Goal: Information Seeking & Learning: Learn about a topic

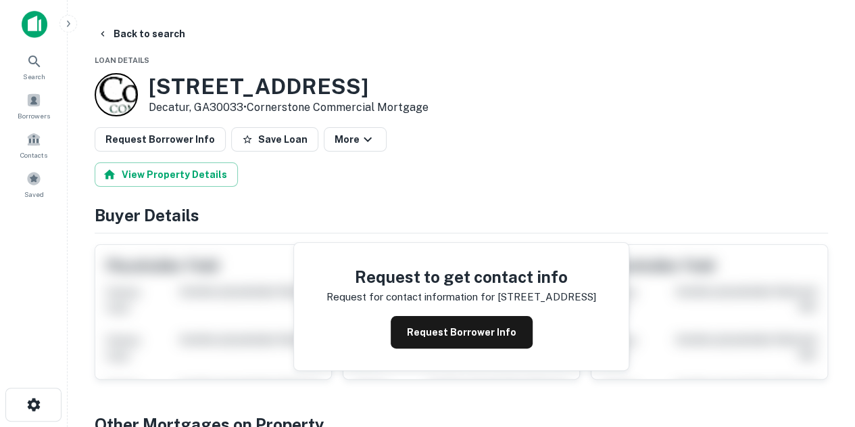
click at [550, 74] on div "[STREET_ADDRESS] • Cornerstone Commercial Mortgage" at bounding box center [462, 94] width 734 height 43
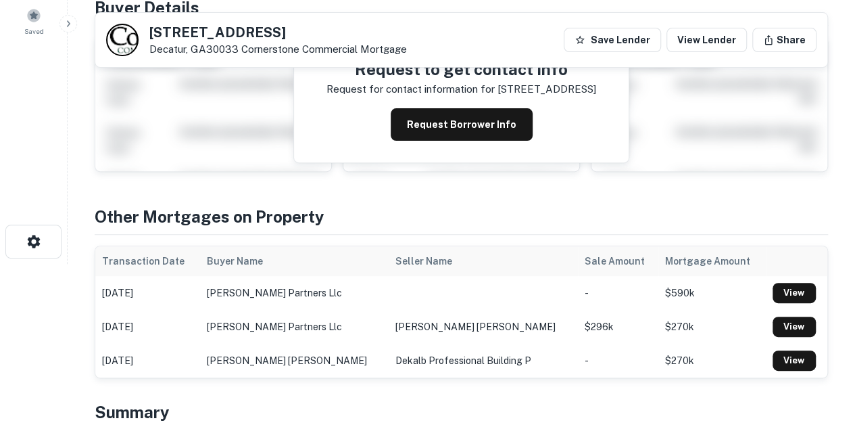
scroll to position [162, 0]
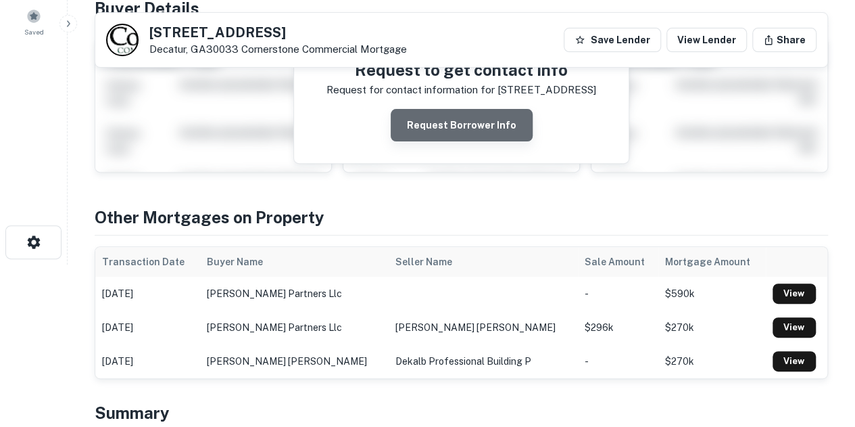
click at [481, 121] on button "Request Borrower Info" at bounding box center [462, 125] width 142 height 32
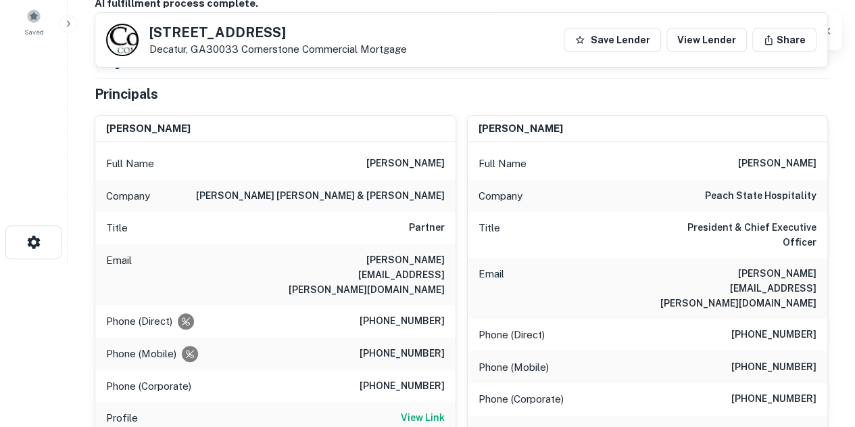
scroll to position [135, 0]
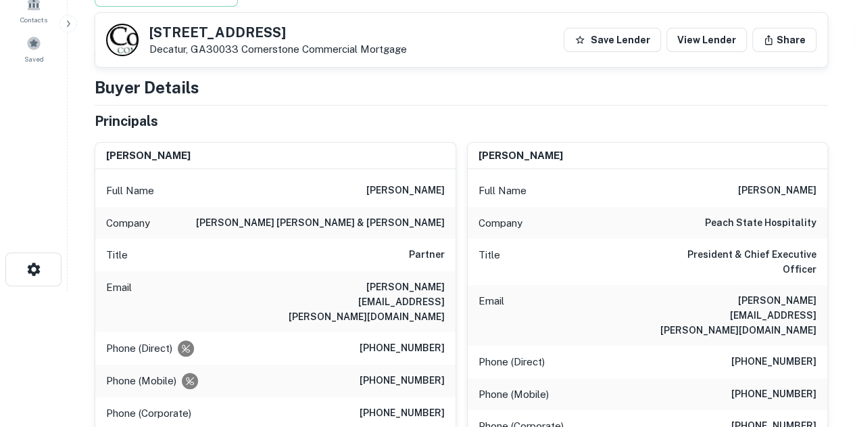
click at [456, 210] on div "dilipkumar patel Full Name dilipkumar patel Company peach state hospitality Tit…" at bounding box center [642, 361] width 373 height 461
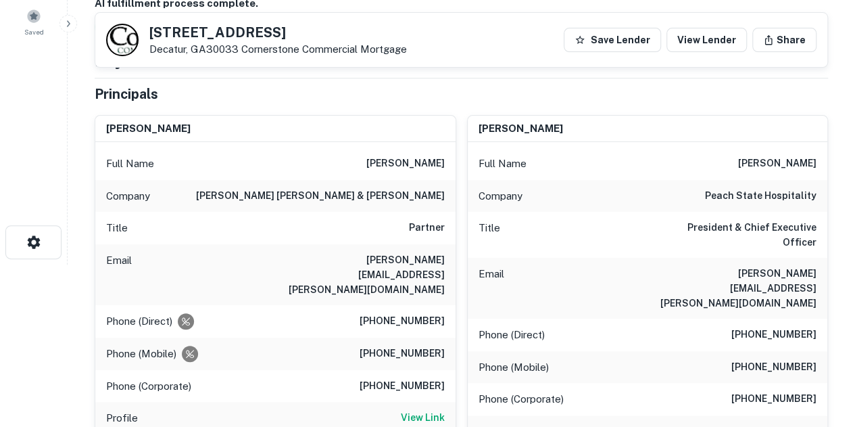
scroll to position [0, 0]
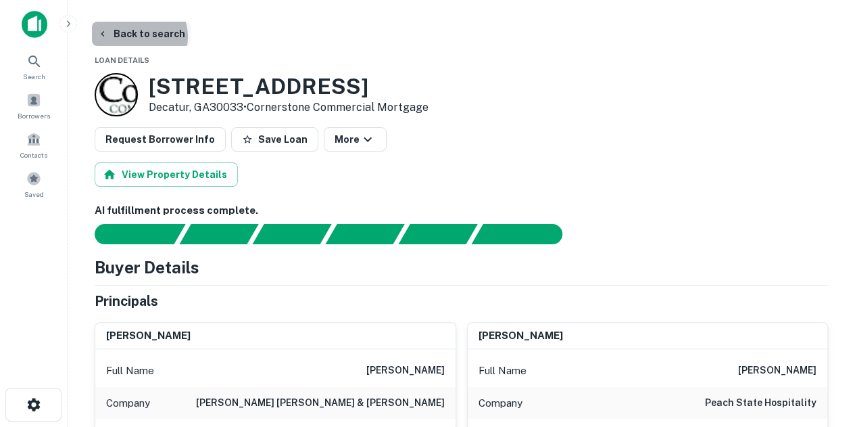
click at [136, 37] on button "Back to search" at bounding box center [141, 34] width 99 height 24
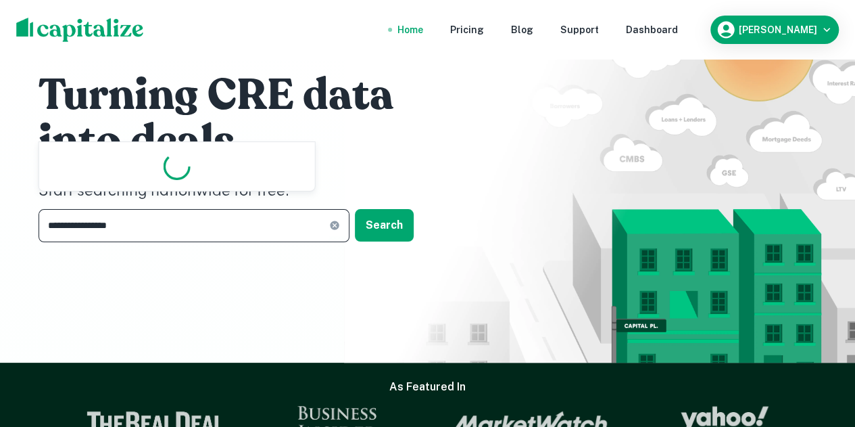
click at [154, 237] on input "**********" at bounding box center [184, 225] width 291 height 33
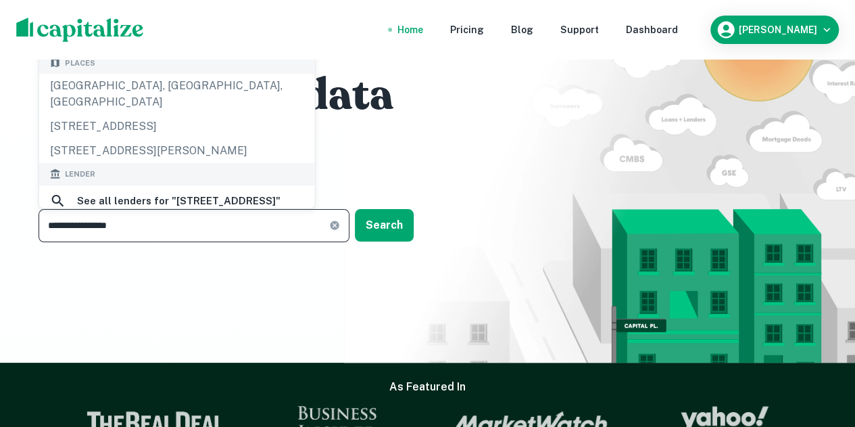
paste input "text"
type input "**********"
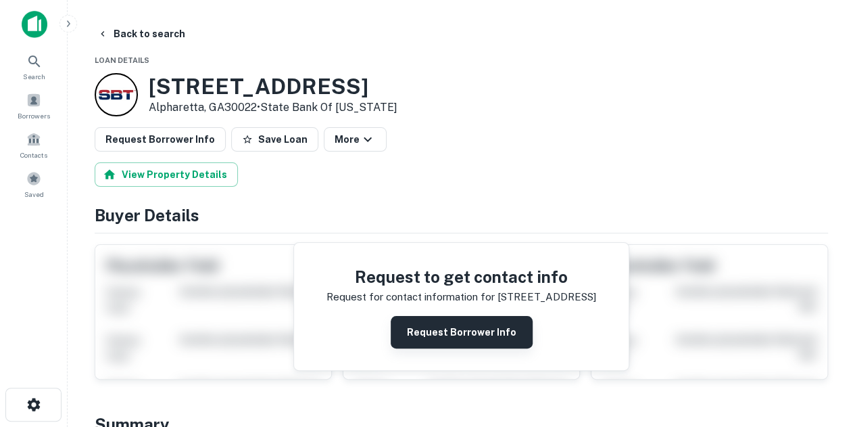
click at [435, 327] on button "Request Borrower Info" at bounding box center [462, 332] width 142 height 32
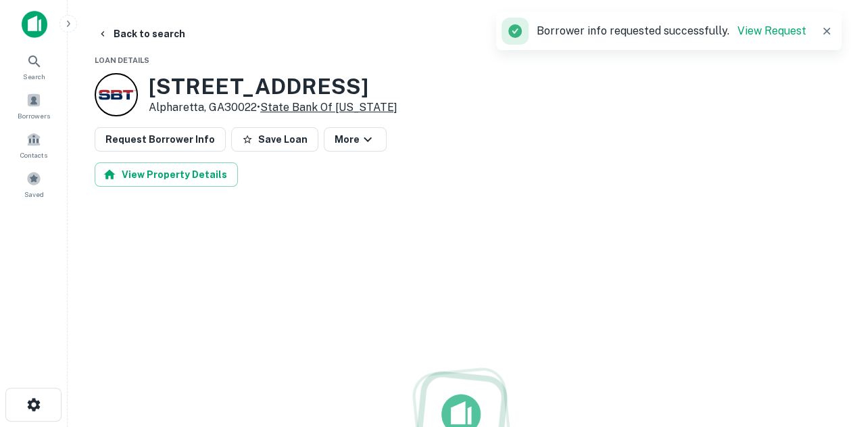
click at [365, 109] on link "State Bank Of [US_STATE]" at bounding box center [328, 107] width 137 height 13
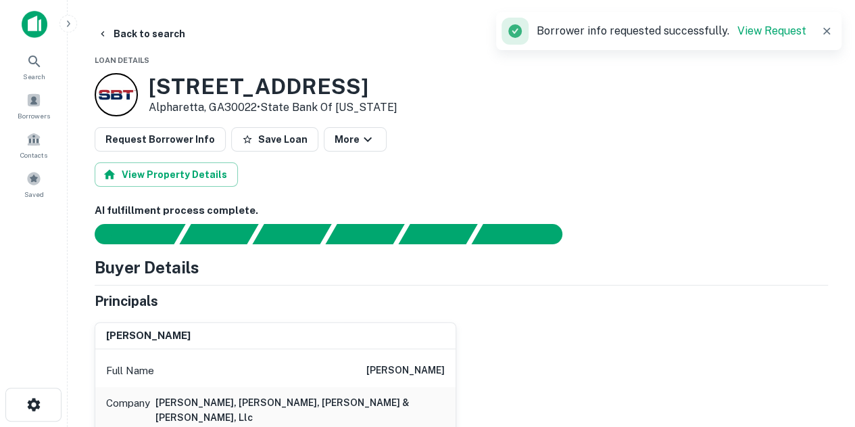
click at [476, 174] on div "View Property Details" at bounding box center [462, 174] width 734 height 24
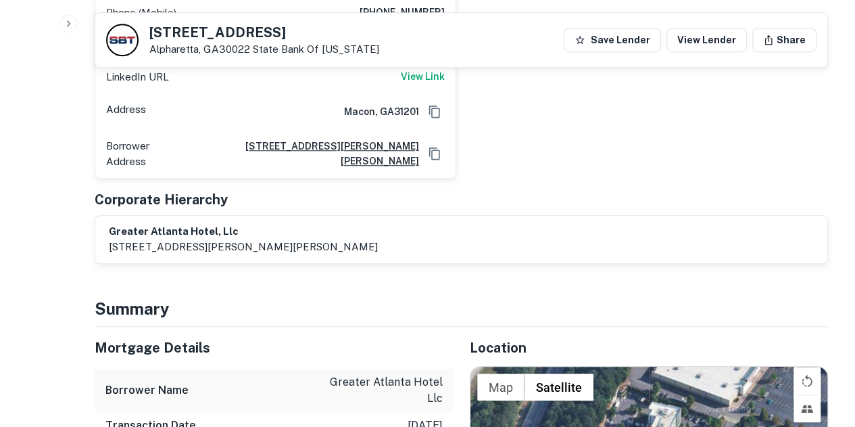
scroll to position [487, 0]
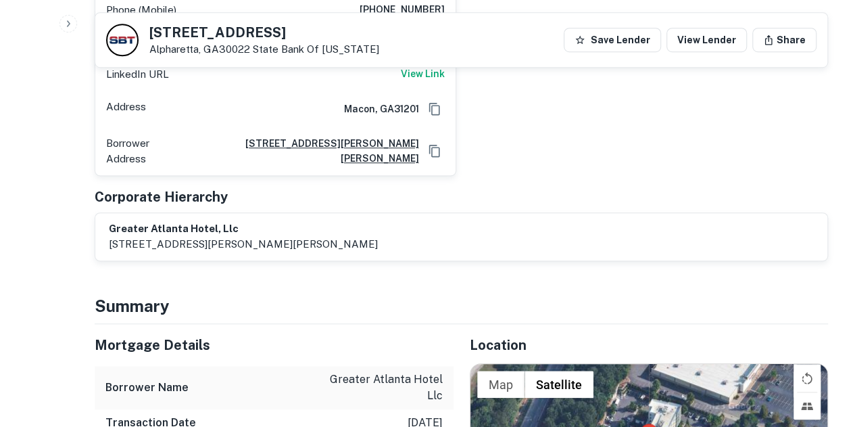
click at [206, 221] on h6 "greater atlanta hotel, llc" at bounding box center [243, 229] width 269 height 16
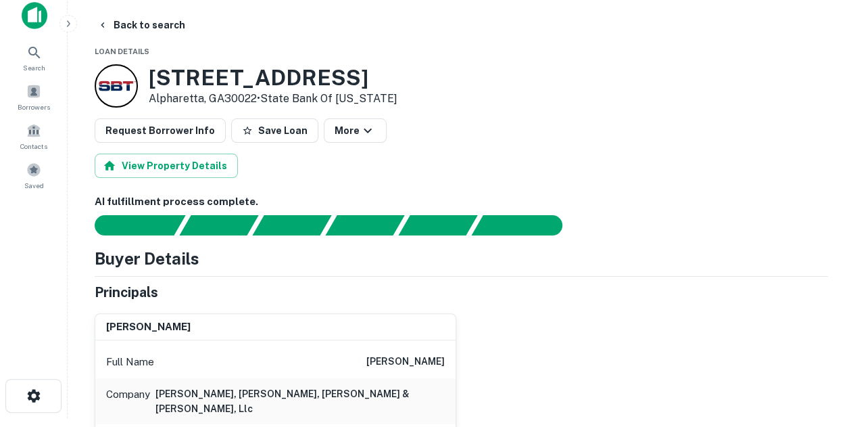
scroll to position [0, 0]
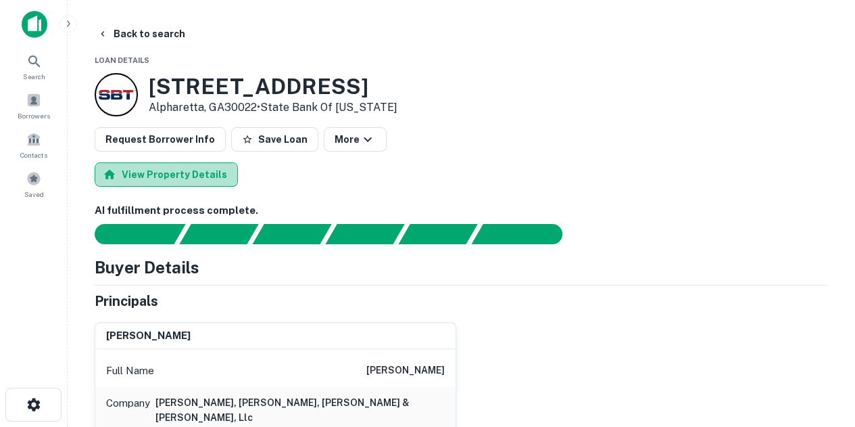
click at [199, 181] on button "View Property Details" at bounding box center [166, 174] width 143 height 24
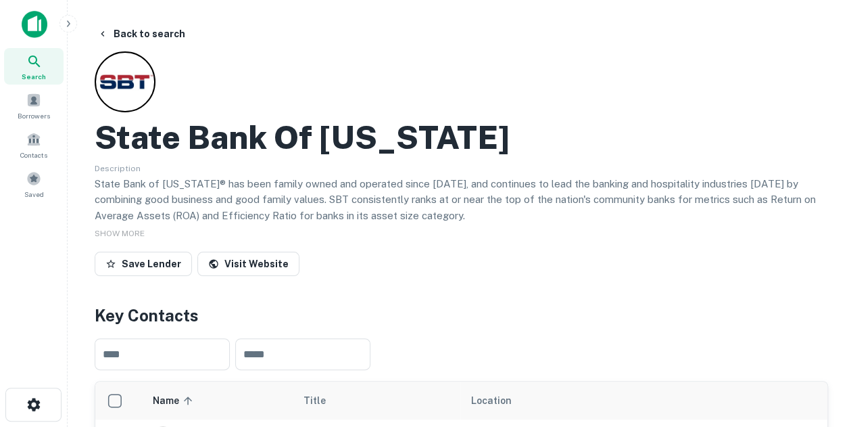
click at [418, 120] on div "State Bank Of [US_STATE]" at bounding box center [462, 137] width 734 height 39
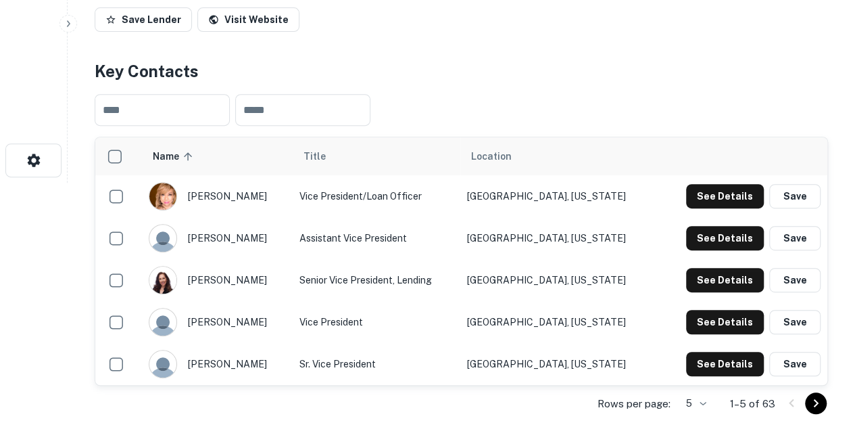
scroll to position [243, 0]
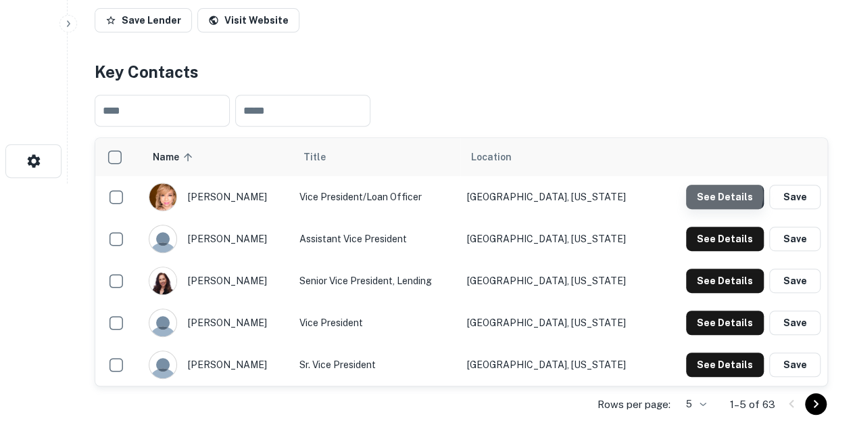
click at [721, 195] on button "See Details" at bounding box center [725, 197] width 78 height 24
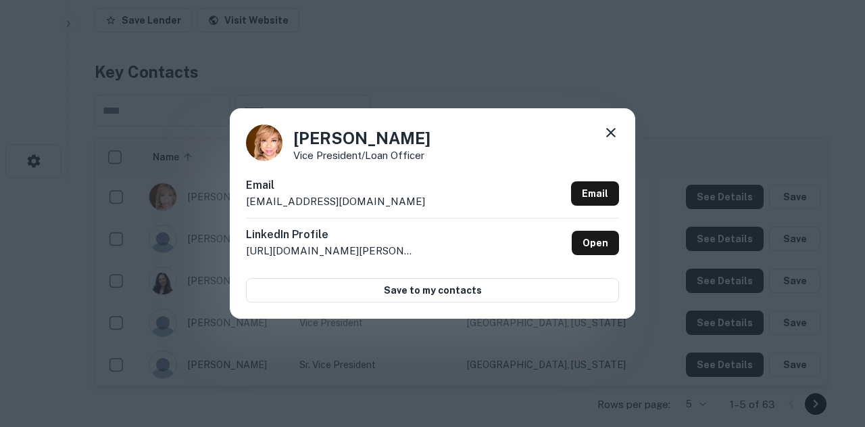
click at [618, 130] on icon at bounding box center [611, 132] width 16 height 16
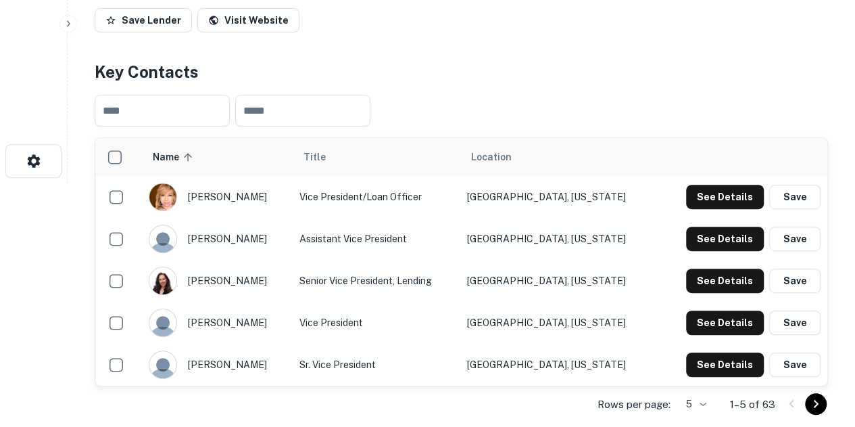
click at [562, 107] on div "​ ​" at bounding box center [462, 110] width 734 height 53
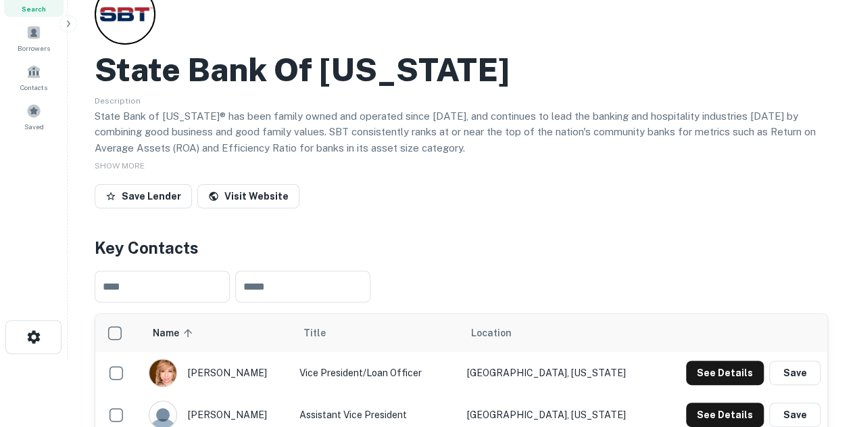
scroll to position [0, 0]
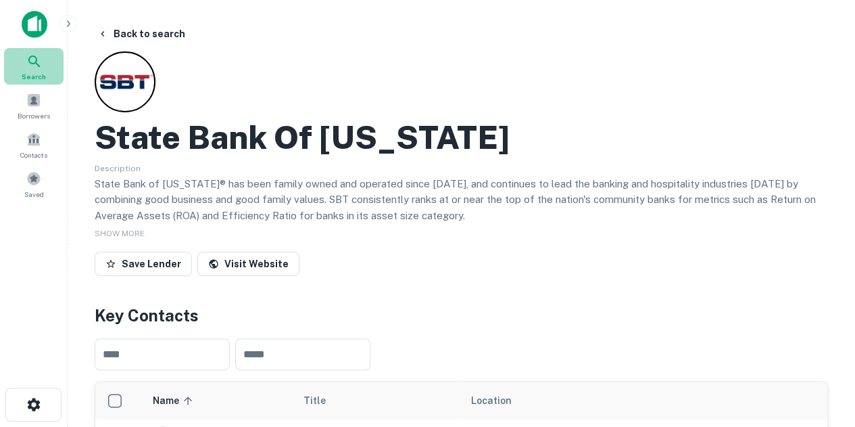
click at [34, 64] on icon at bounding box center [34, 61] width 16 height 16
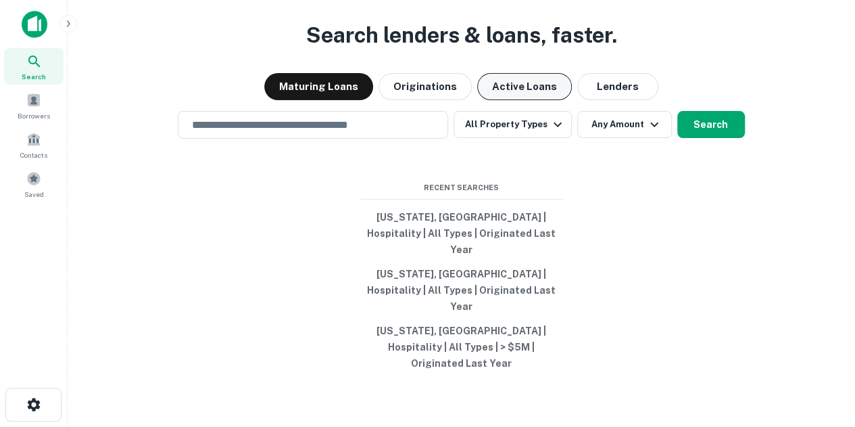
click at [511, 100] on button "Active Loans" at bounding box center [524, 86] width 95 height 27
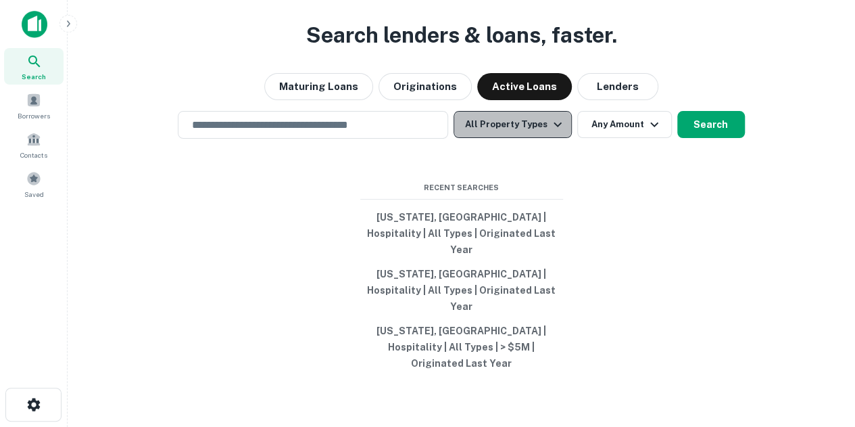
click at [519, 138] on button "All Property Types" at bounding box center [513, 124] width 118 height 27
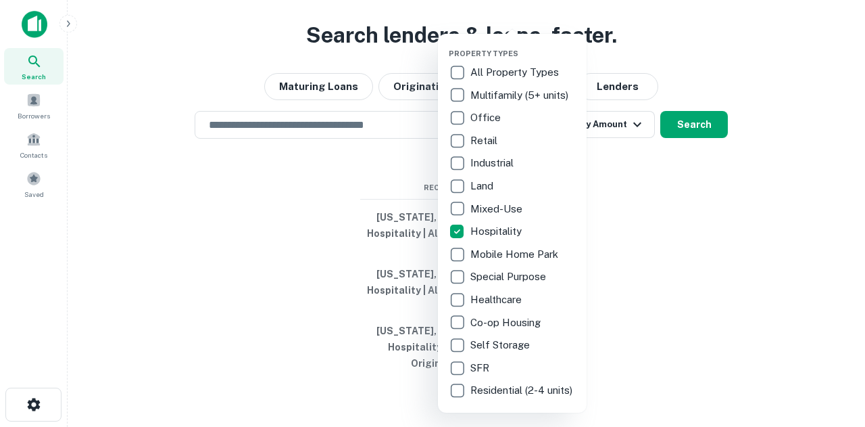
click at [304, 224] on div at bounding box center [432, 213] width 865 height 427
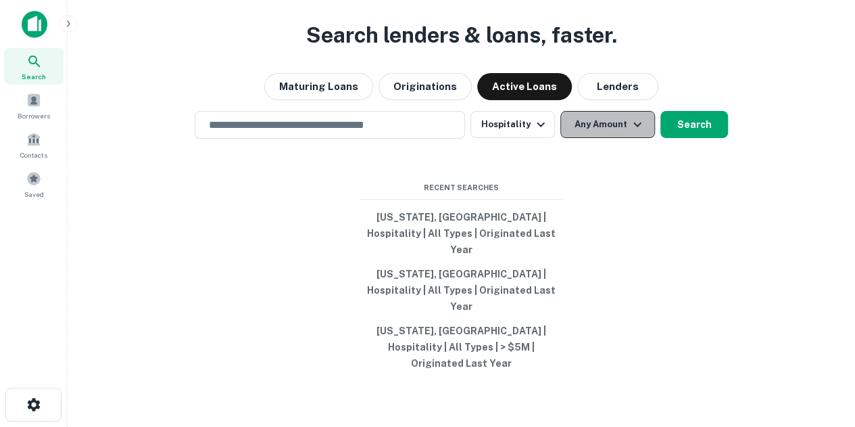
click at [594, 138] on button "Any Amount" at bounding box center [607, 124] width 95 height 27
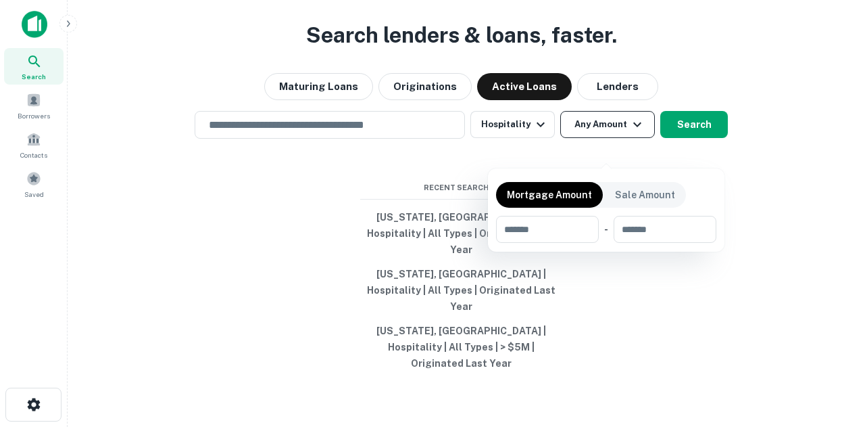
click at [594, 155] on div at bounding box center [432, 213] width 865 height 427
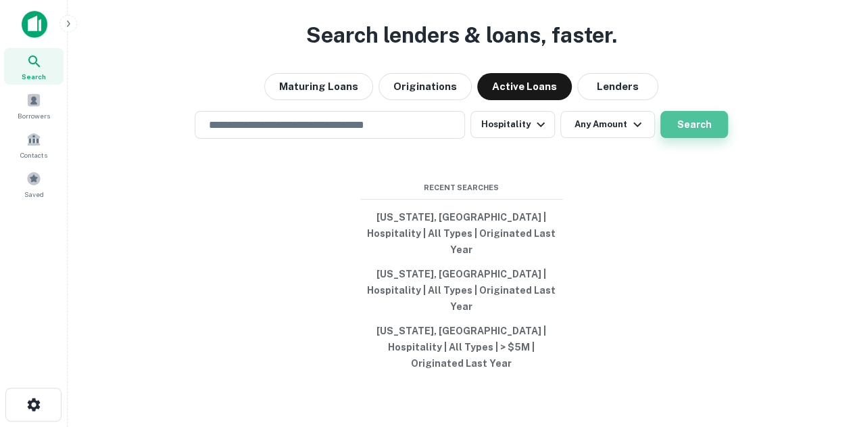
click at [682, 138] on button "Search" at bounding box center [695, 124] width 68 height 27
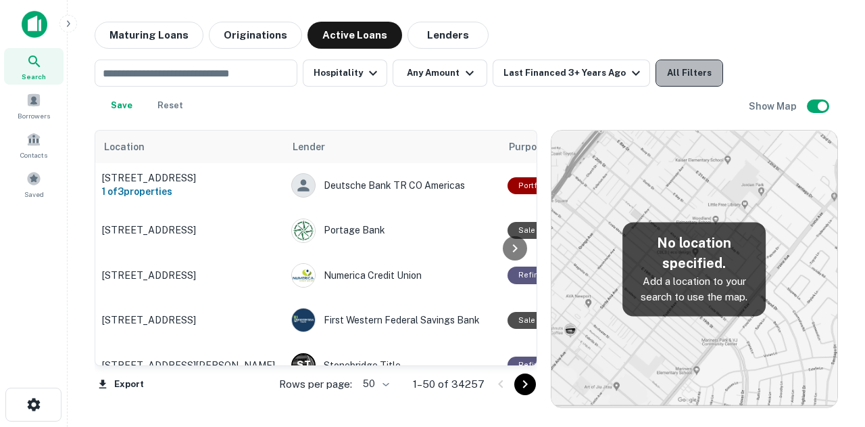
click at [687, 76] on button "All Filters" at bounding box center [690, 72] width 68 height 27
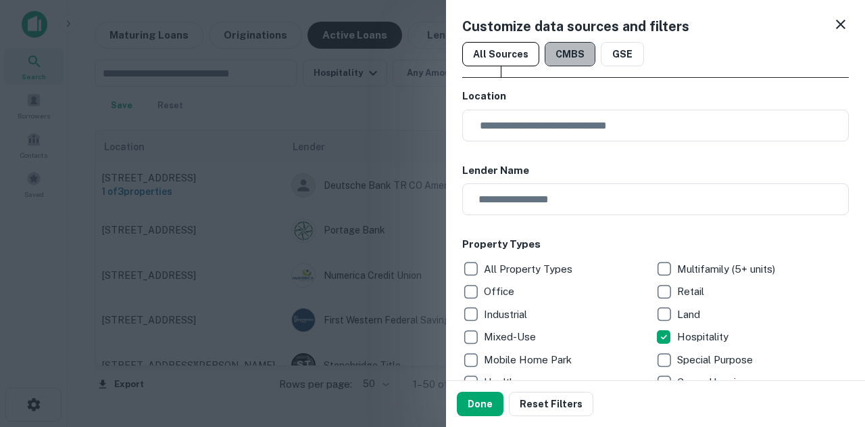
click at [568, 64] on button "CMBS" at bounding box center [570, 54] width 51 height 24
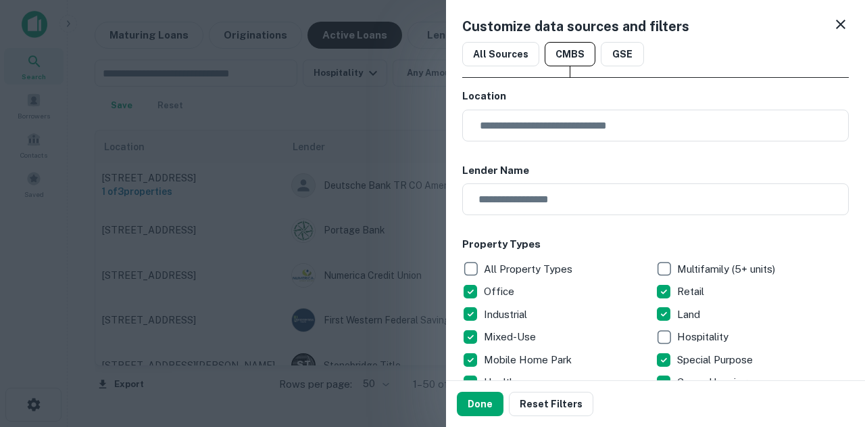
click at [548, 266] on p "All Property Types" at bounding box center [529, 269] width 91 height 16
click at [540, 261] on p "All Property Types" at bounding box center [529, 269] width 91 height 16
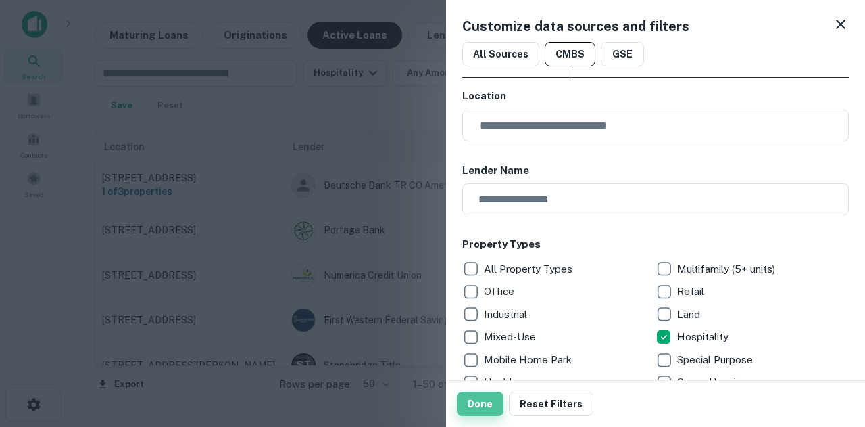
click at [489, 408] on button "Done" at bounding box center [480, 403] width 47 height 24
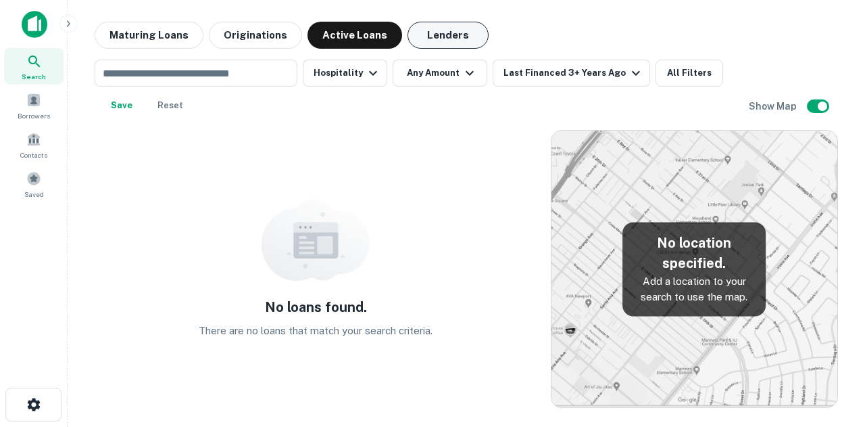
click at [448, 30] on button "Lenders" at bounding box center [448, 35] width 81 height 27
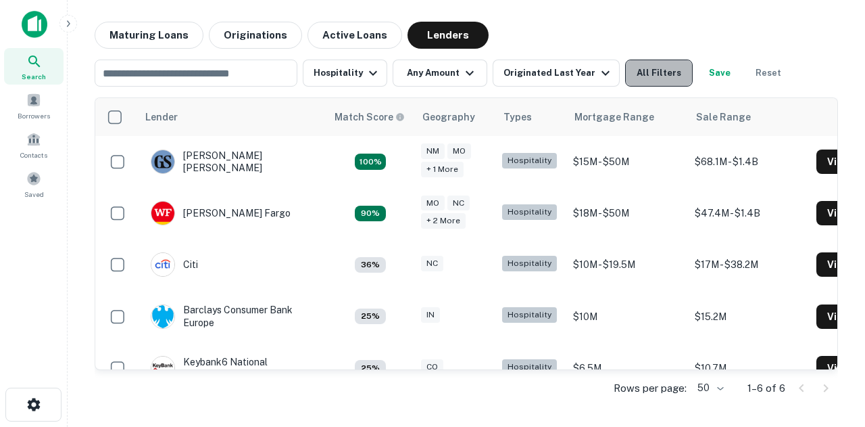
click at [633, 82] on button "All Filters" at bounding box center [659, 72] width 68 height 27
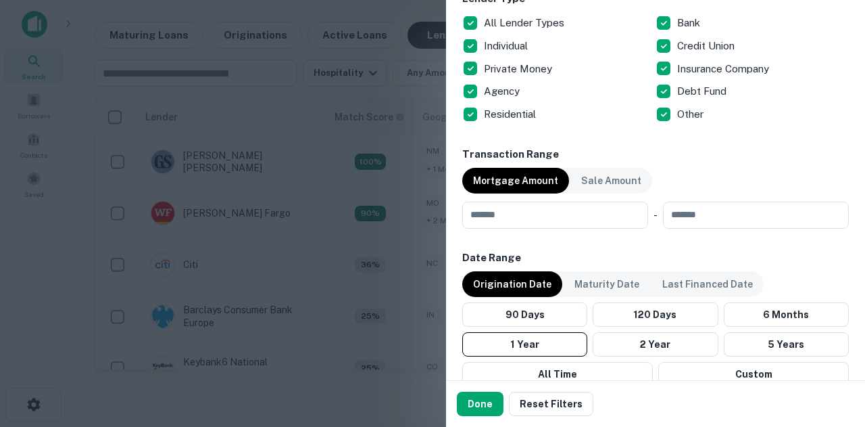
scroll to position [556, 0]
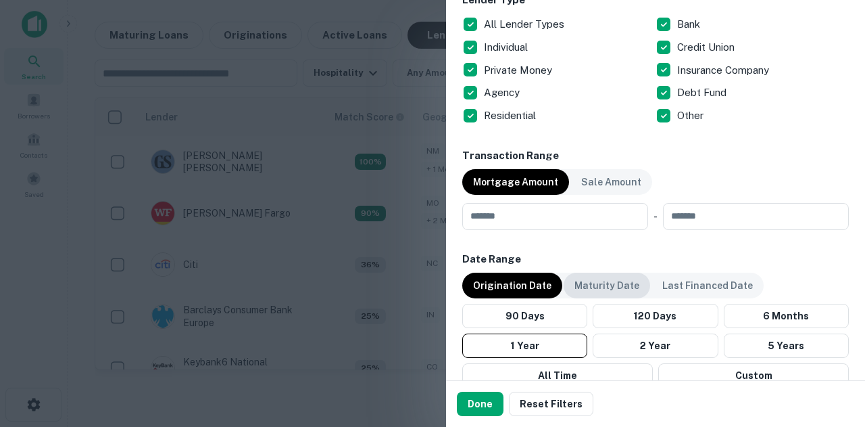
click at [608, 281] on p "Maturity Date" at bounding box center [607, 285] width 65 height 15
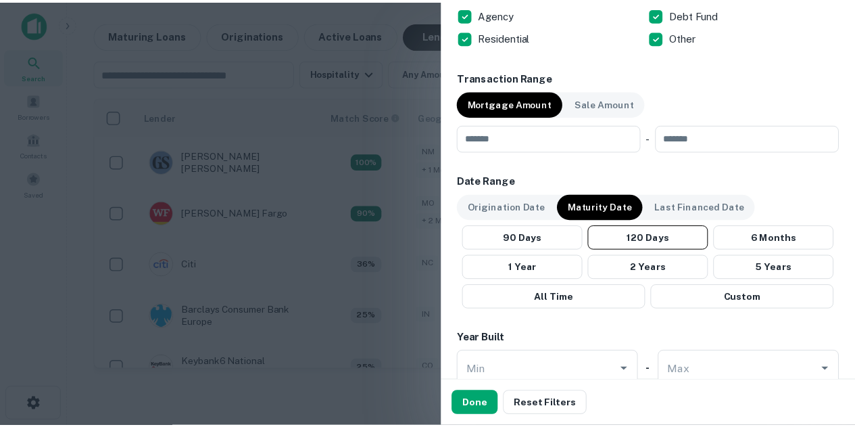
scroll to position [640, 0]
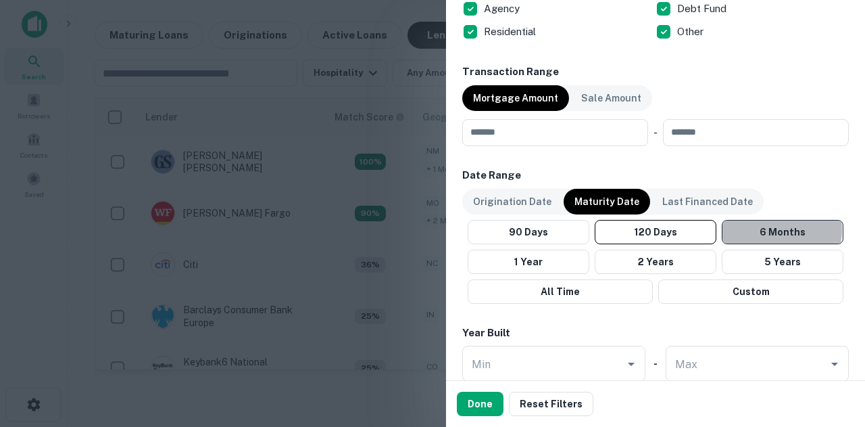
click at [773, 228] on button "6 Months" at bounding box center [783, 232] width 122 height 24
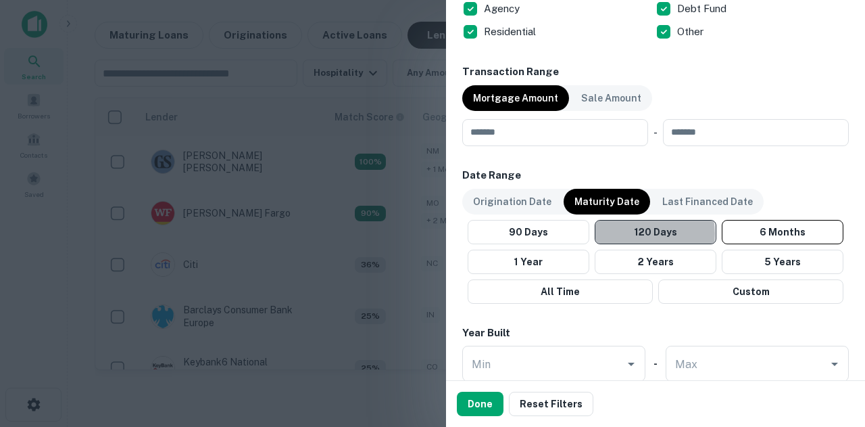
click at [643, 231] on button "120 Days" at bounding box center [656, 232] width 122 height 24
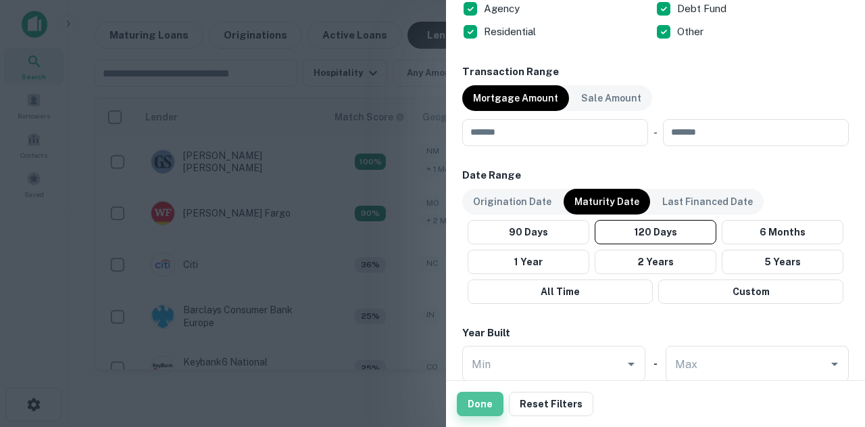
click at [476, 404] on button "Done" at bounding box center [480, 403] width 47 height 24
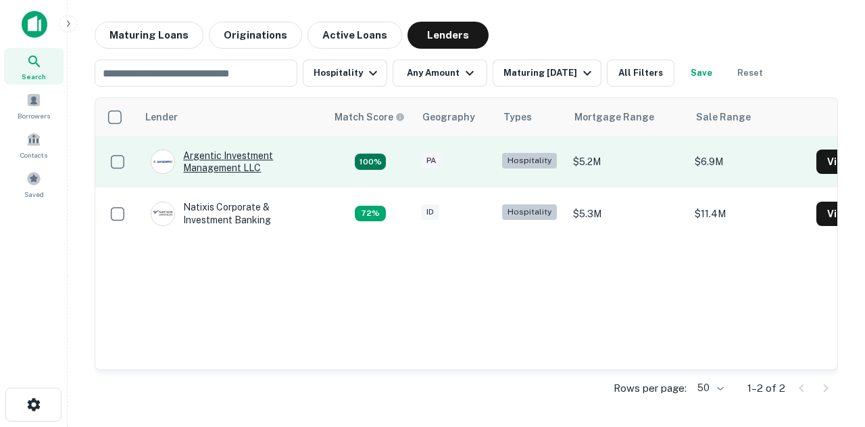
click at [239, 159] on div "Argentic Investment Management LLC" at bounding box center [232, 161] width 162 height 24
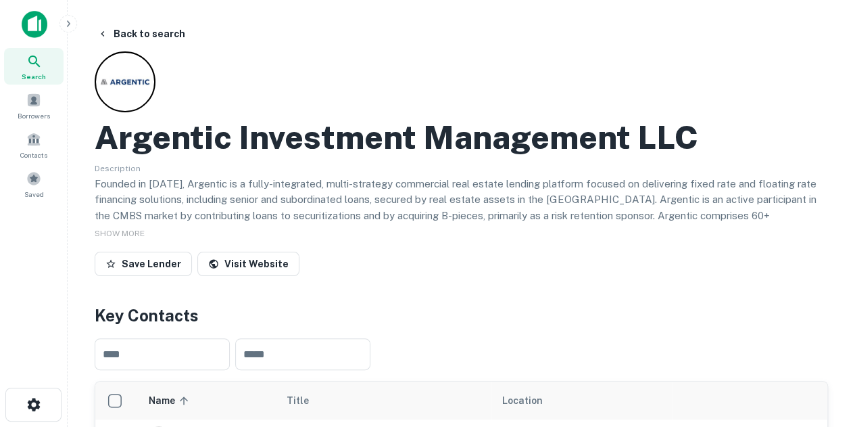
click at [276, 176] on p "Founded in [DATE], Argentic is a fully-integrated, multi-strategy commercial re…" at bounding box center [462, 232] width 734 height 112
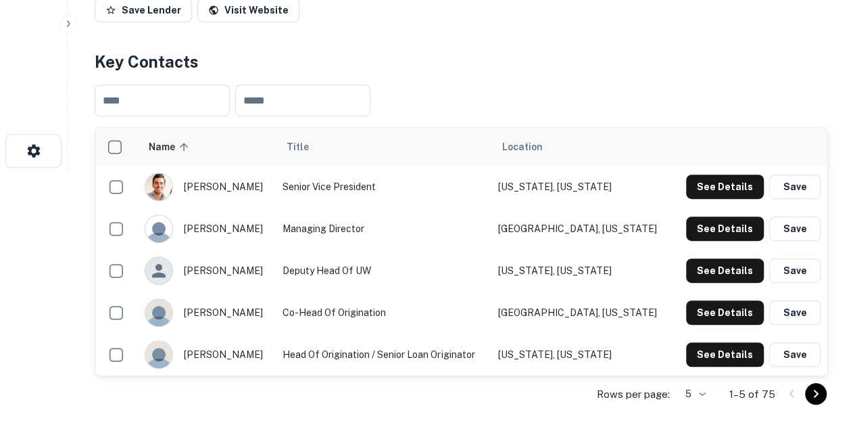
scroll to position [270, 0]
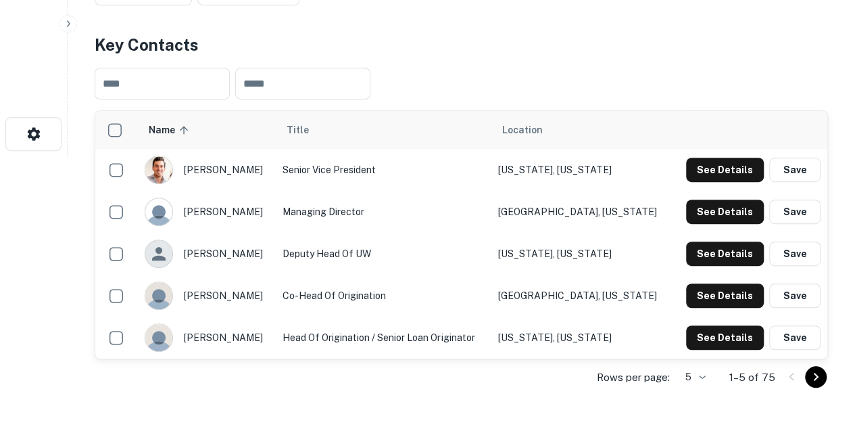
click at [339, 382] on div "Rows per page: 5 * 1–5 of 75" at bounding box center [462, 377] width 734 height 37
